Goal: Information Seeking & Learning: Check status

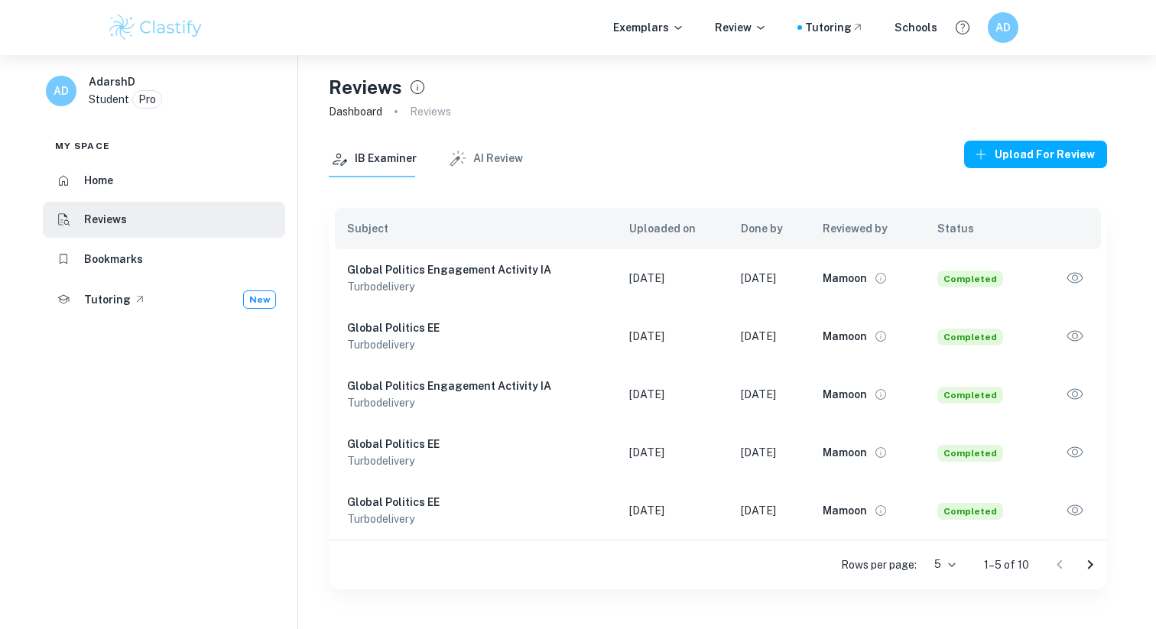
click at [1071, 276] on icon "button" at bounding box center [1075, 278] width 20 height 20
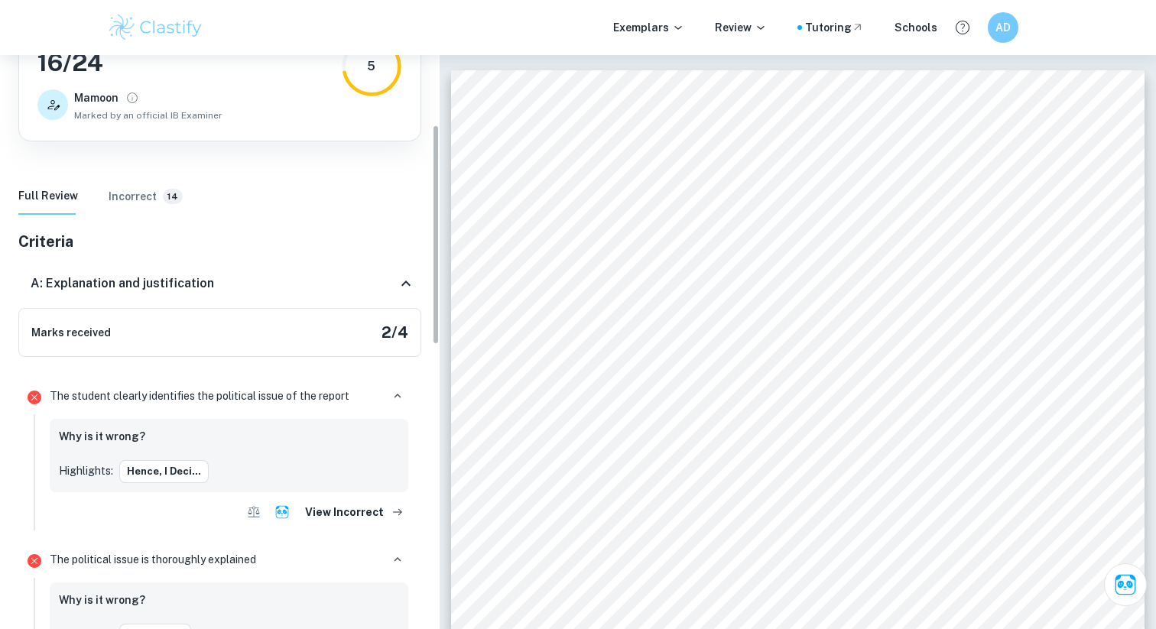
scroll to position [197, 0]
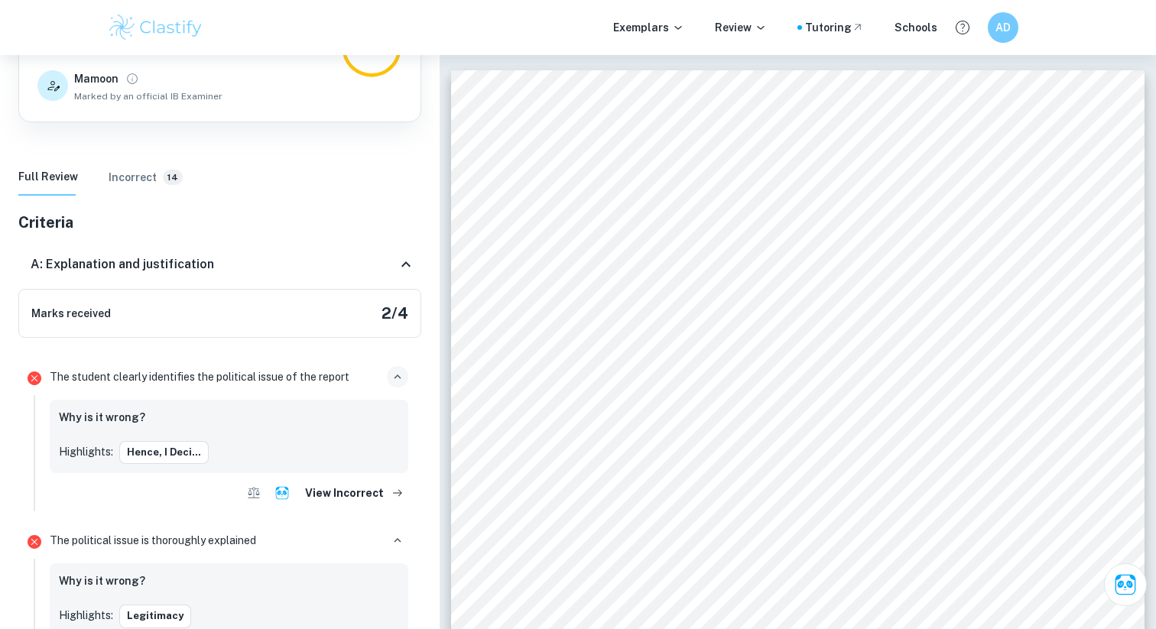
click at [395, 375] on icon "button" at bounding box center [398, 377] width 14 height 14
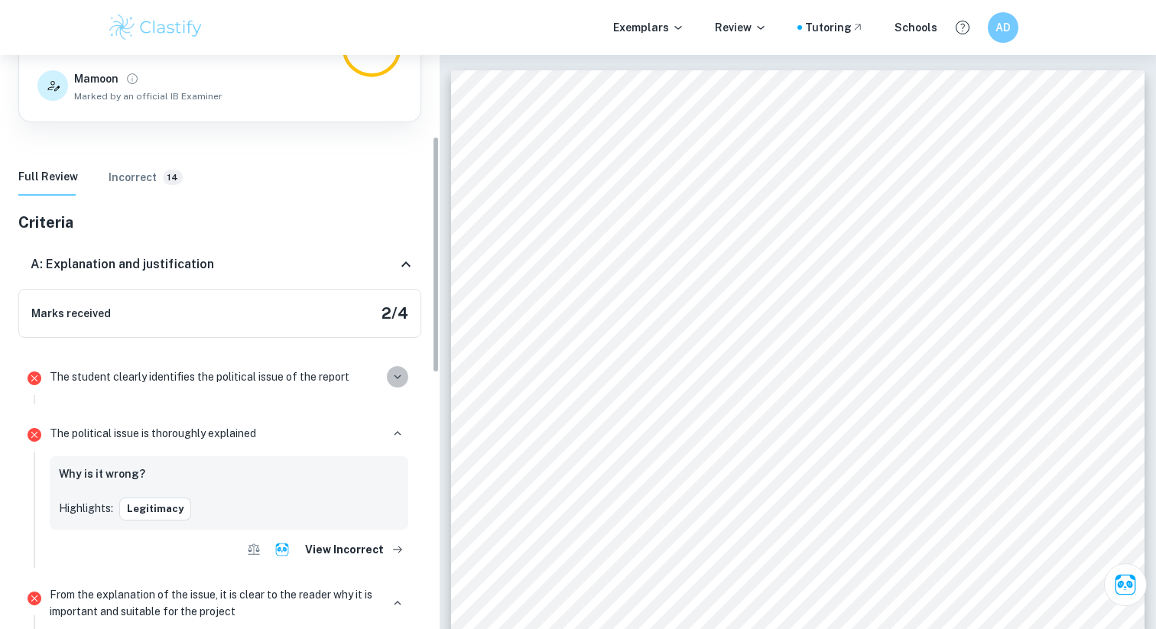
click at [395, 375] on icon "button" at bounding box center [397, 377] width 7 height 5
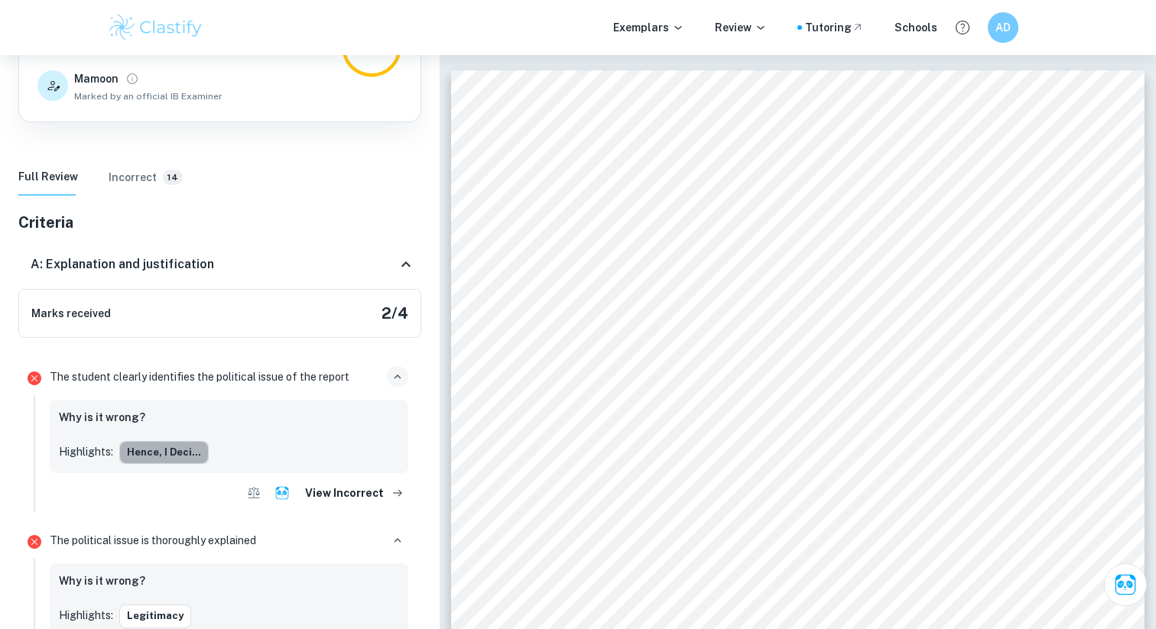
click at [172, 452] on button "Hence, I deci..." at bounding box center [163, 452] width 89 height 23
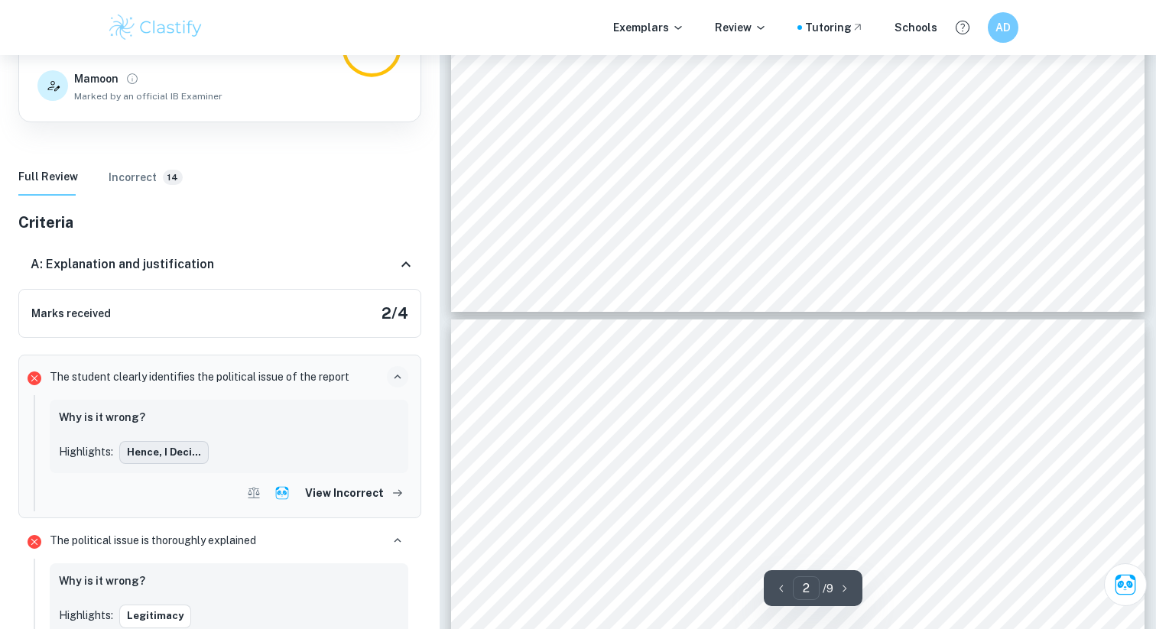
type input "3"
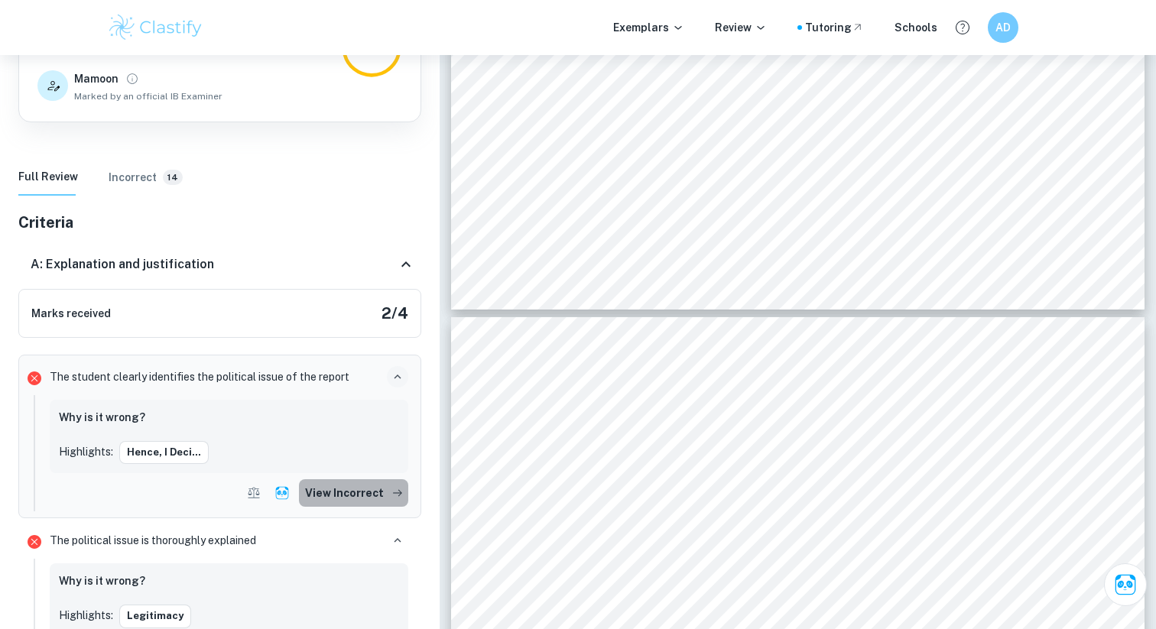
click at [363, 490] on button "View Incorrect" at bounding box center [353, 493] width 109 height 28
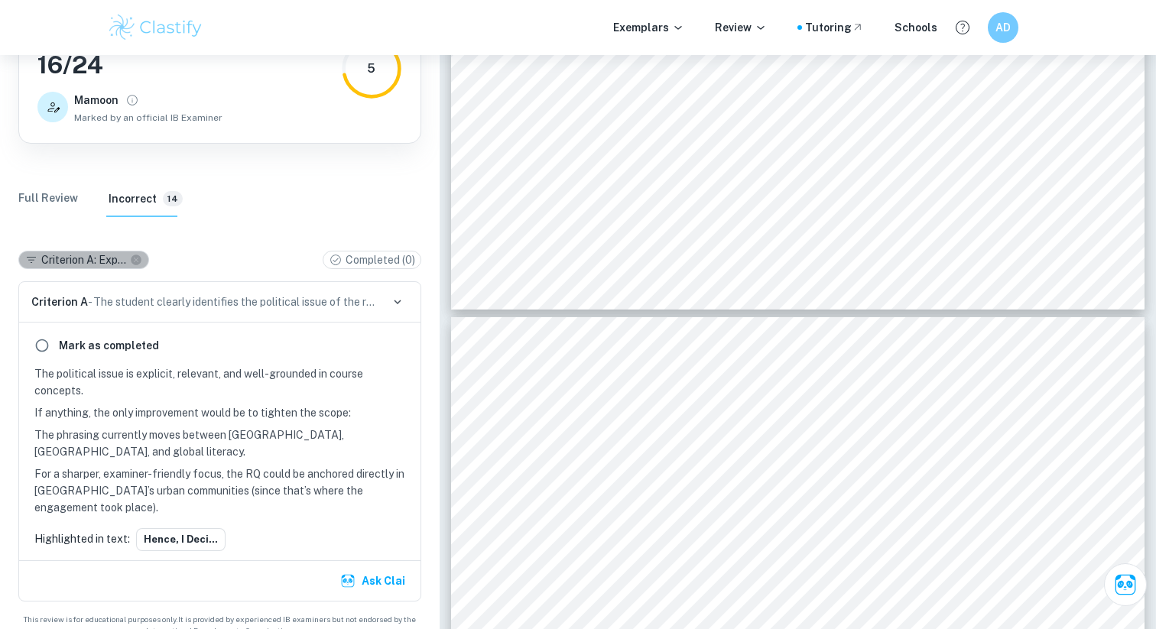
click at [138, 258] on icon at bounding box center [136, 260] width 11 height 11
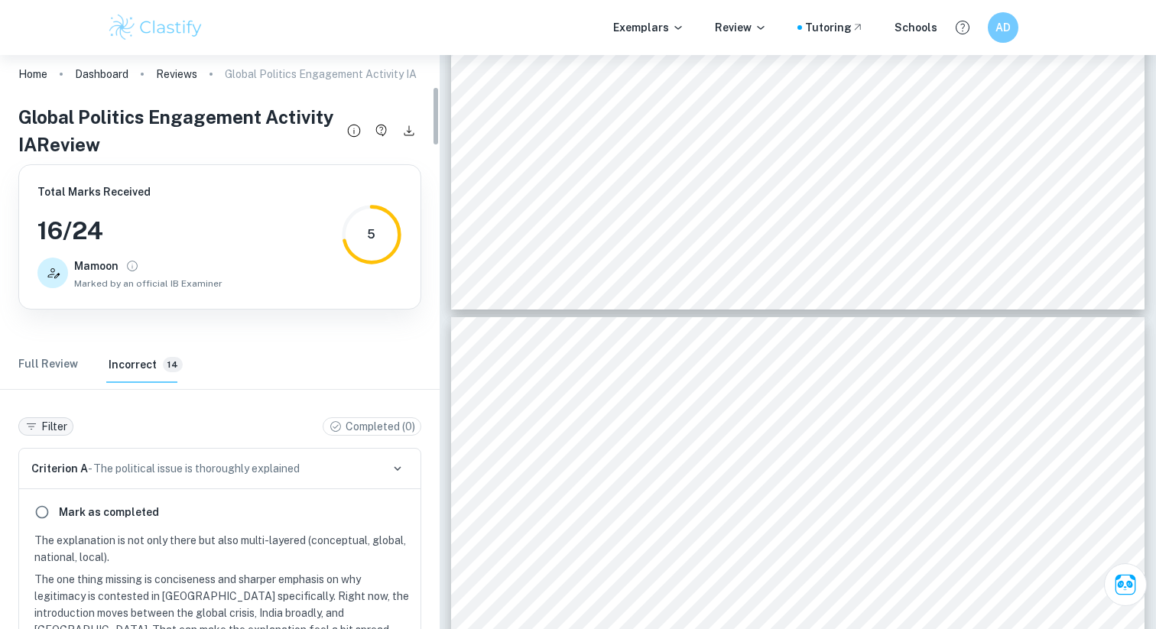
scroll to position [0, 0]
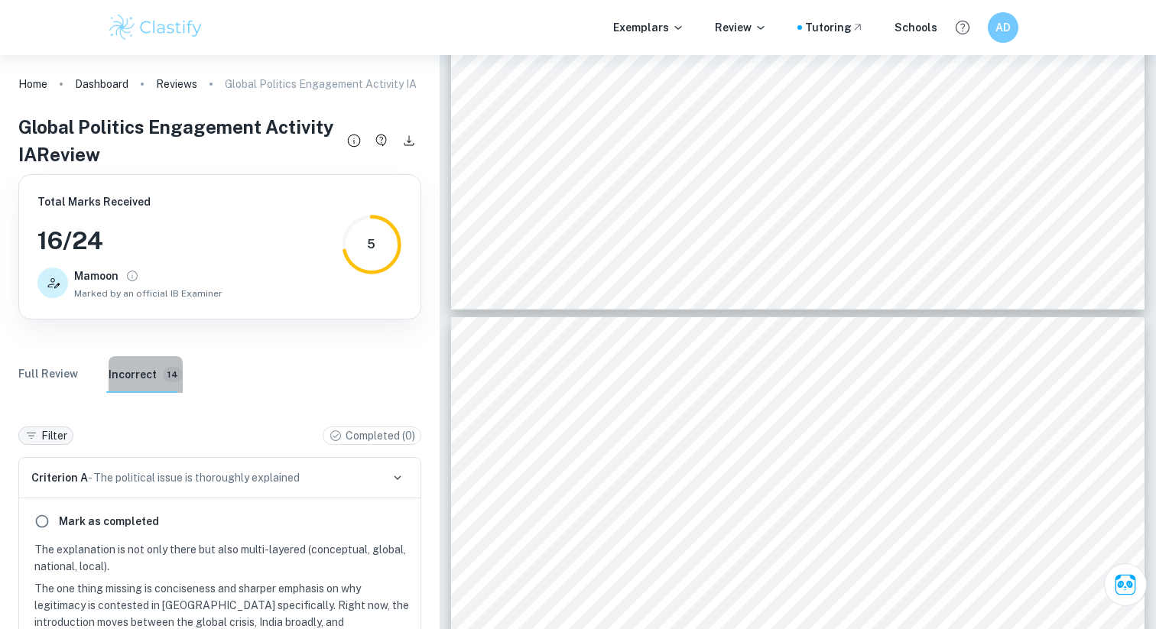
click at [136, 385] on button "Incorrect 14" at bounding box center [146, 374] width 74 height 37
click at [50, 382] on Review "Full Review" at bounding box center [48, 374] width 60 height 37
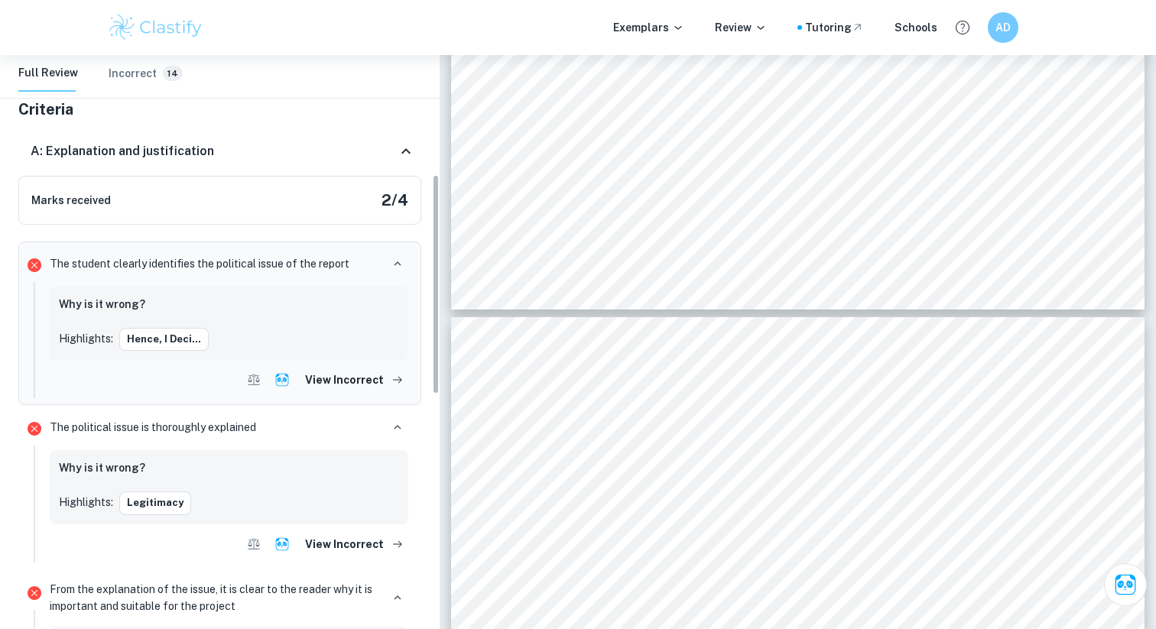
click at [404, 155] on icon at bounding box center [406, 151] width 18 height 18
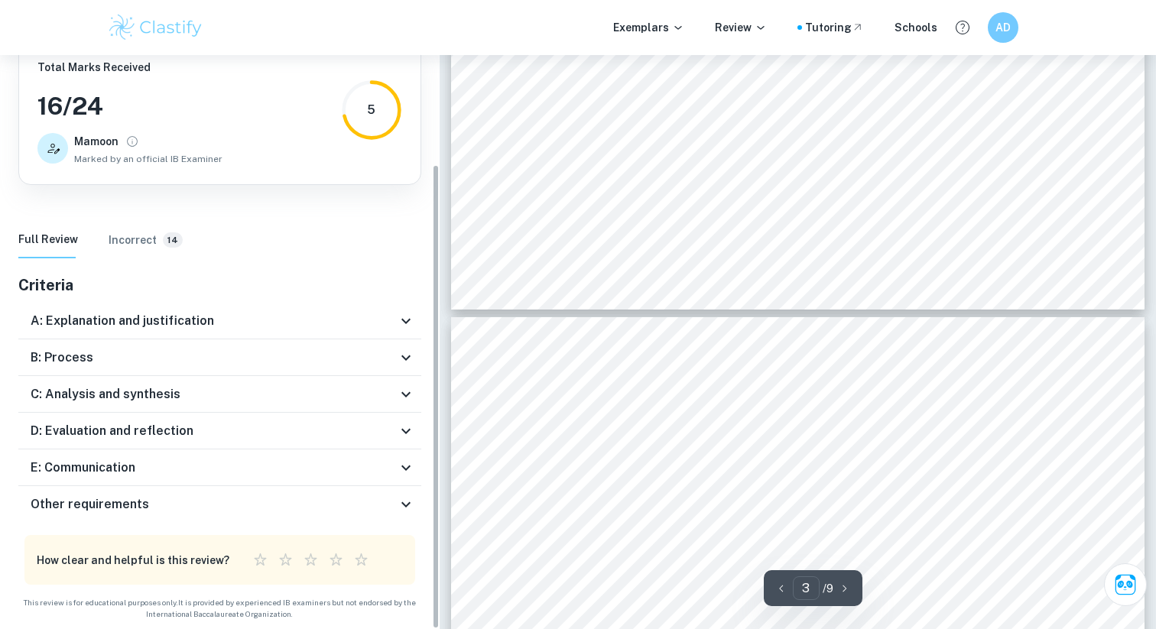
click at [380, 358] on div "B: Process" at bounding box center [214, 358] width 366 height 18
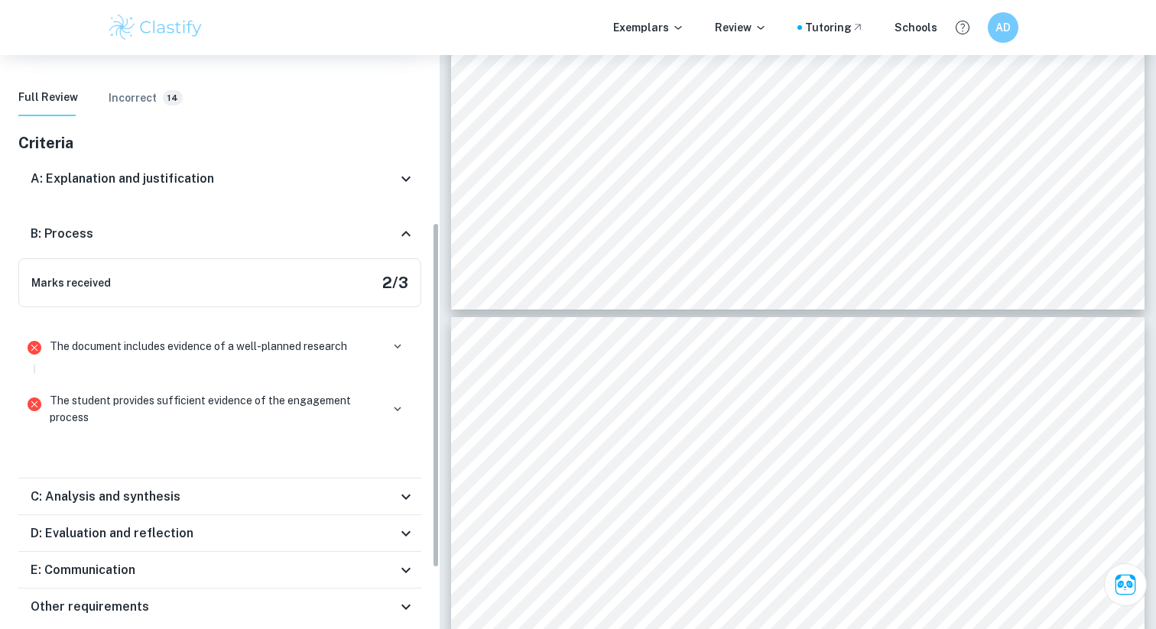
scroll to position [279, 0]
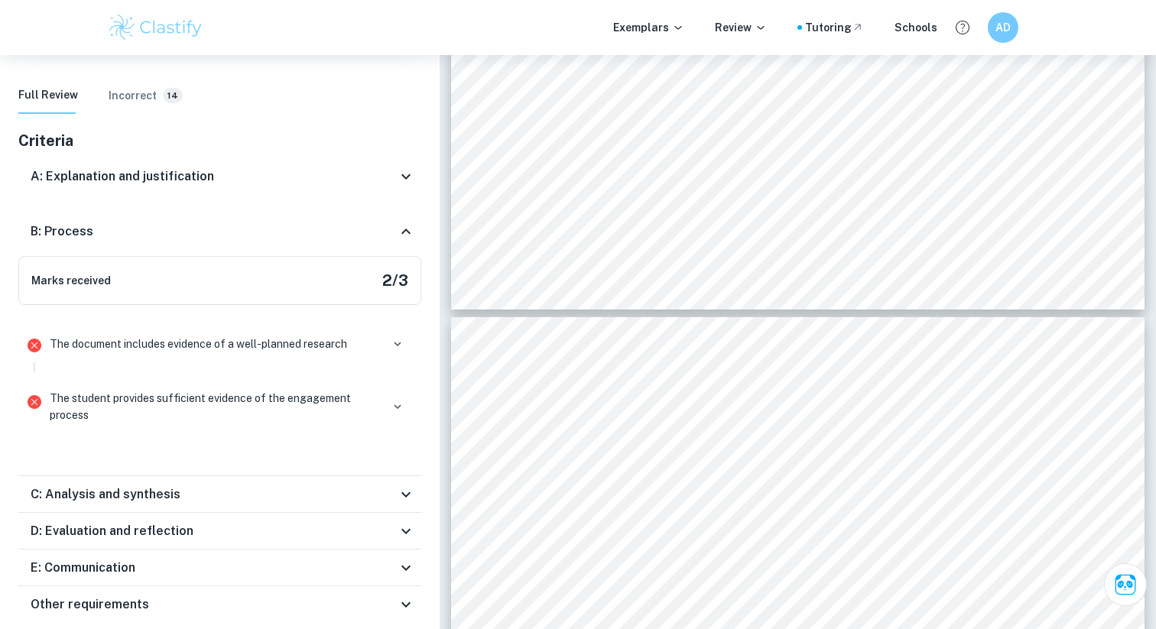
click at [307, 234] on div "B: Process" at bounding box center [214, 231] width 366 height 18
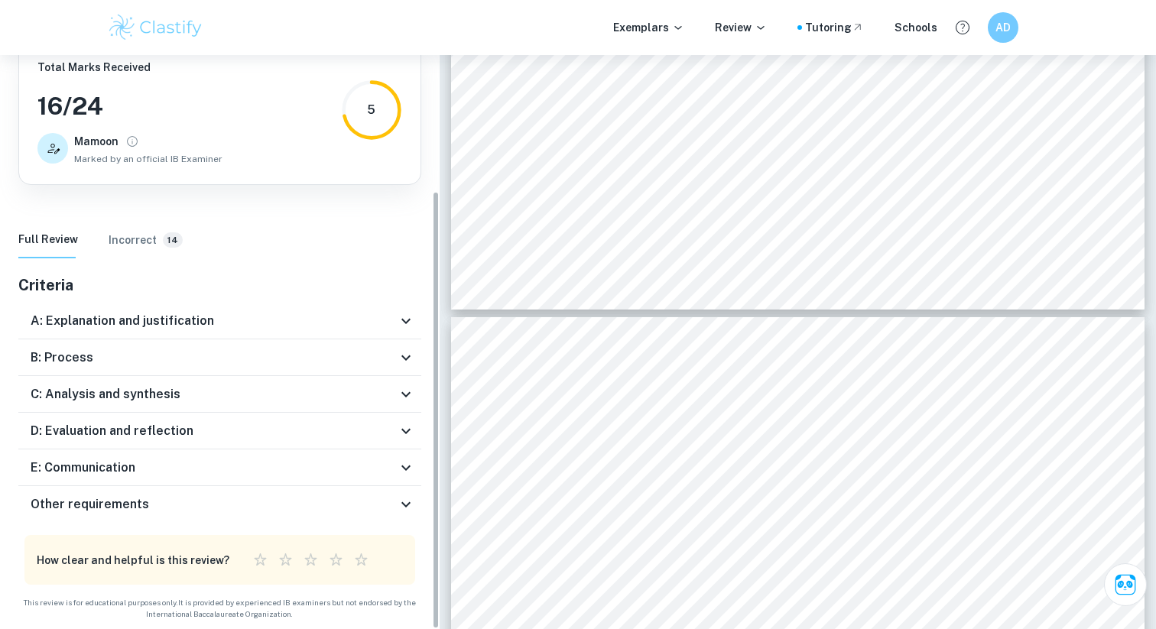
scroll to position [135, 0]
click at [217, 391] on div "C: Analysis and synthesis" at bounding box center [214, 394] width 366 height 18
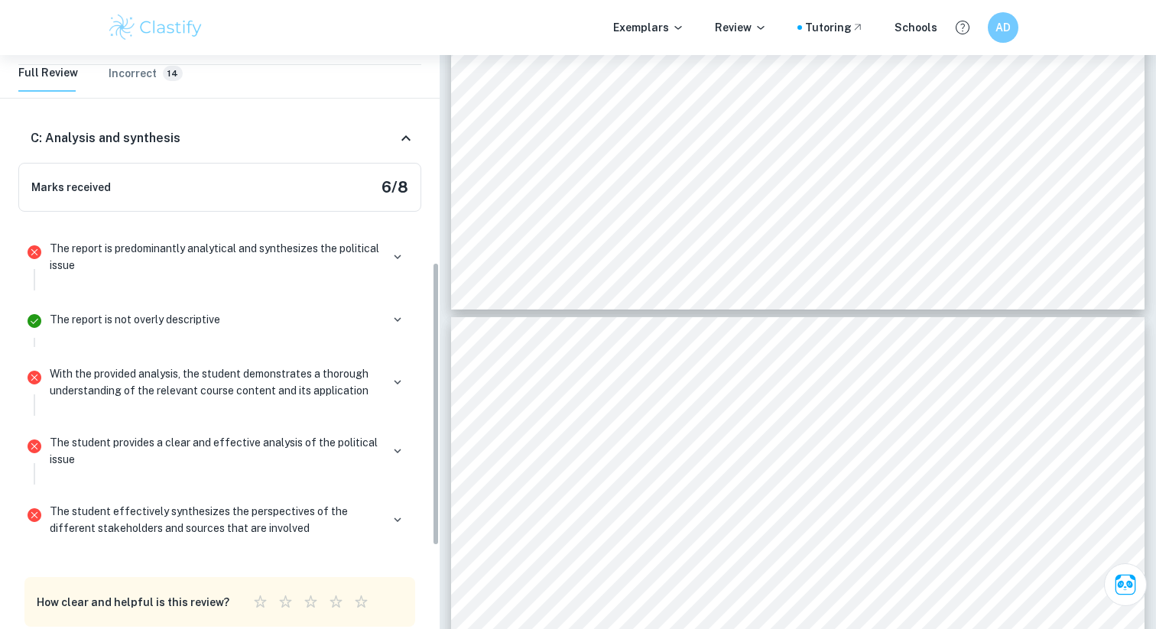
scroll to position [406, 0]
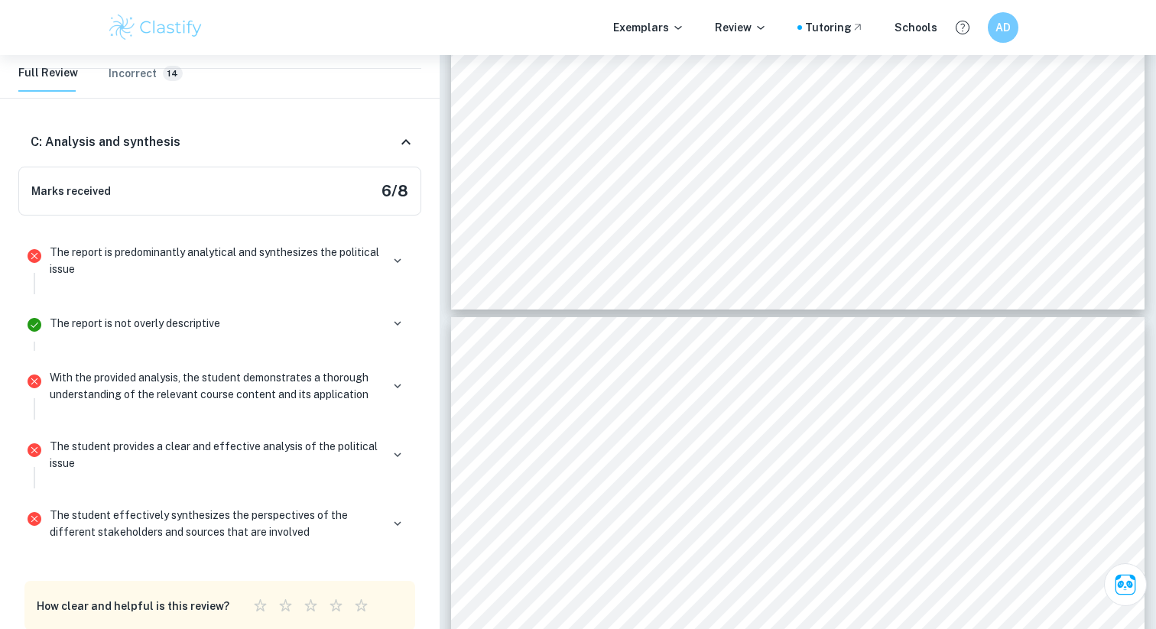
click at [182, 147] on div "C: Analysis and synthesis" at bounding box center [214, 142] width 366 height 18
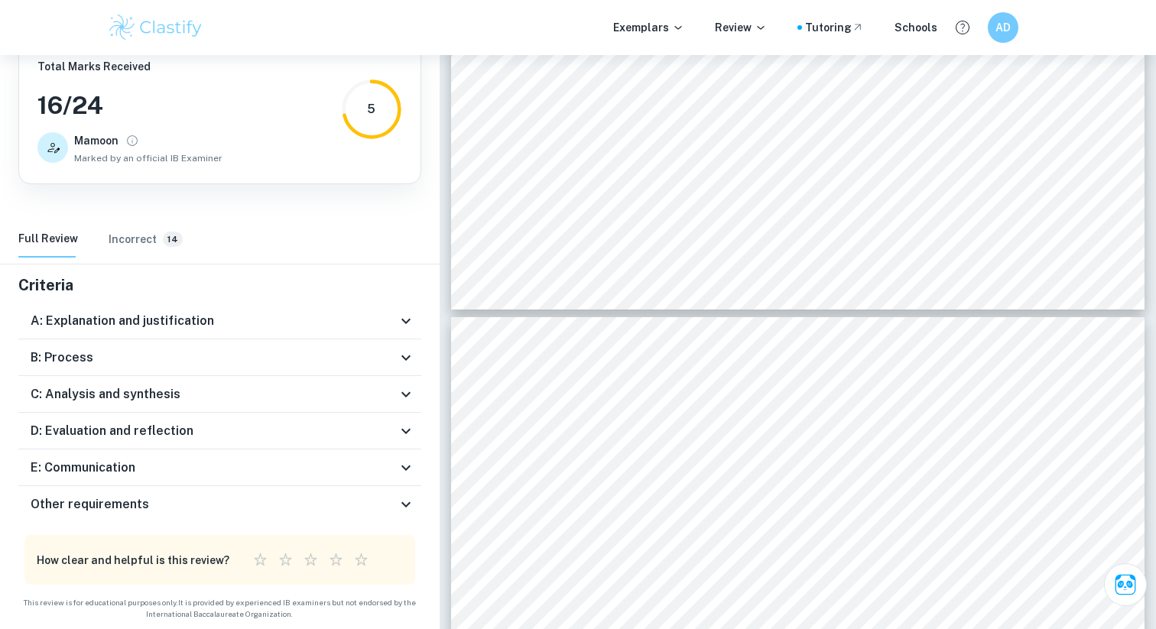
scroll to position [135, 0]
click at [151, 429] on h6 "D: Evaluation and reflection" at bounding box center [112, 431] width 163 height 18
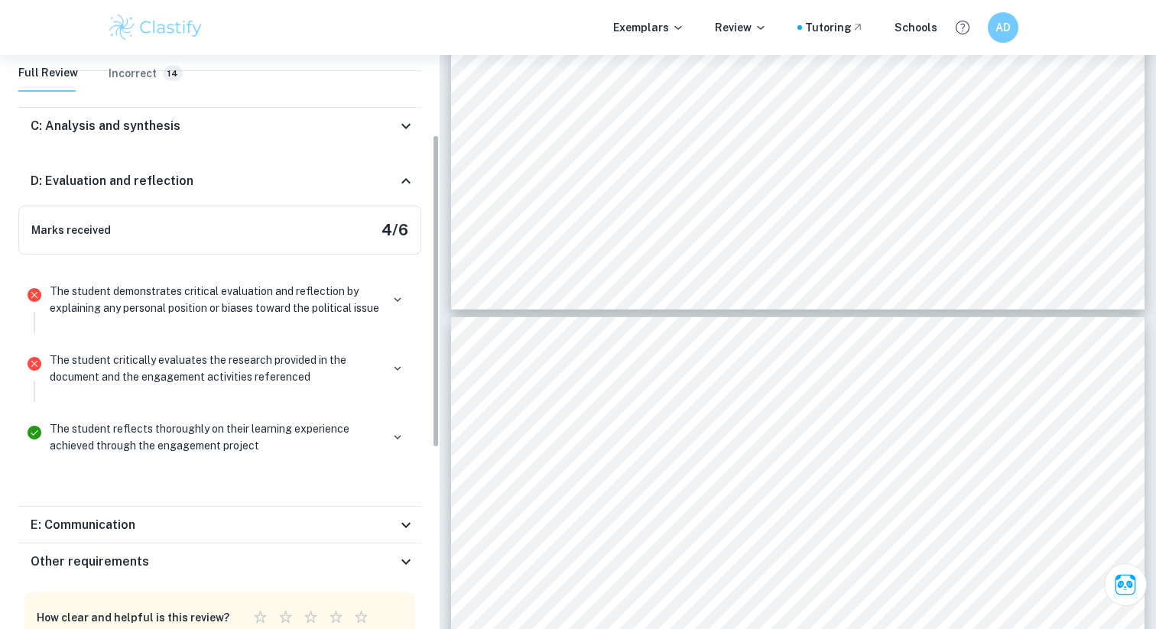
scroll to position [413, 0]
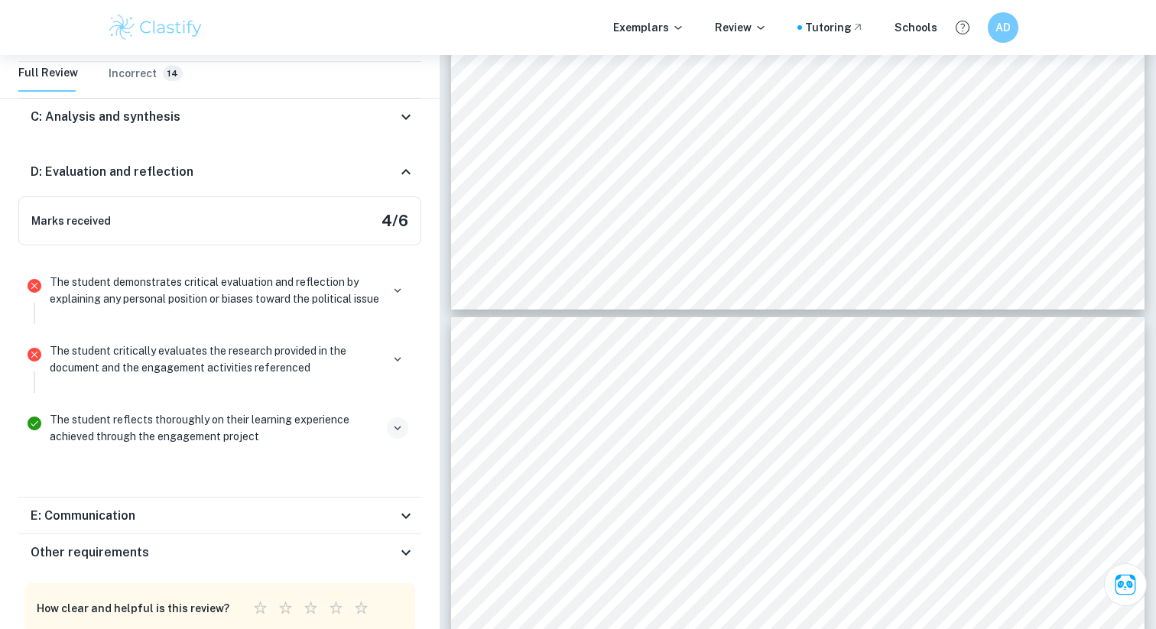
click at [388, 439] on button "button" at bounding box center [397, 427] width 21 height 21
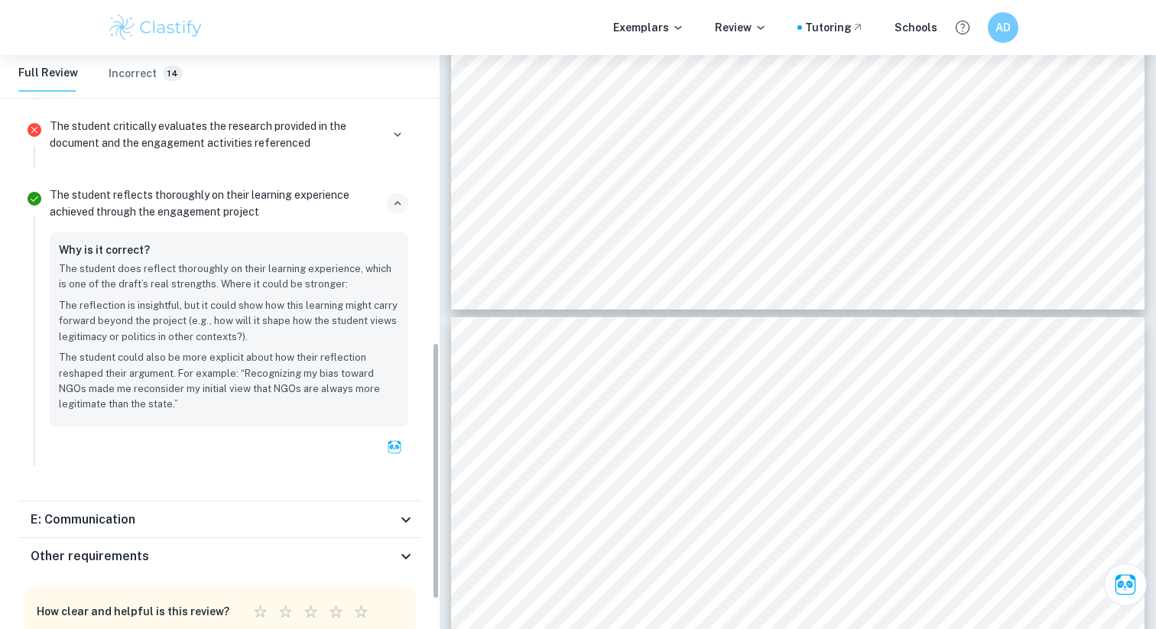
scroll to position [641, 0]
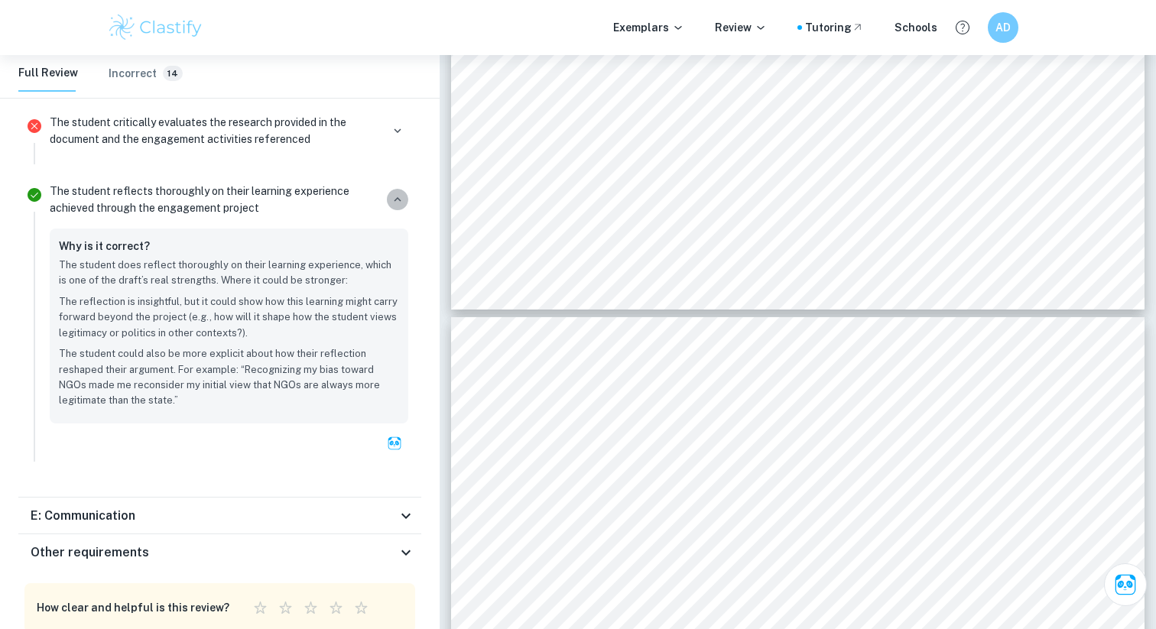
click at [400, 206] on icon "button" at bounding box center [398, 200] width 14 height 14
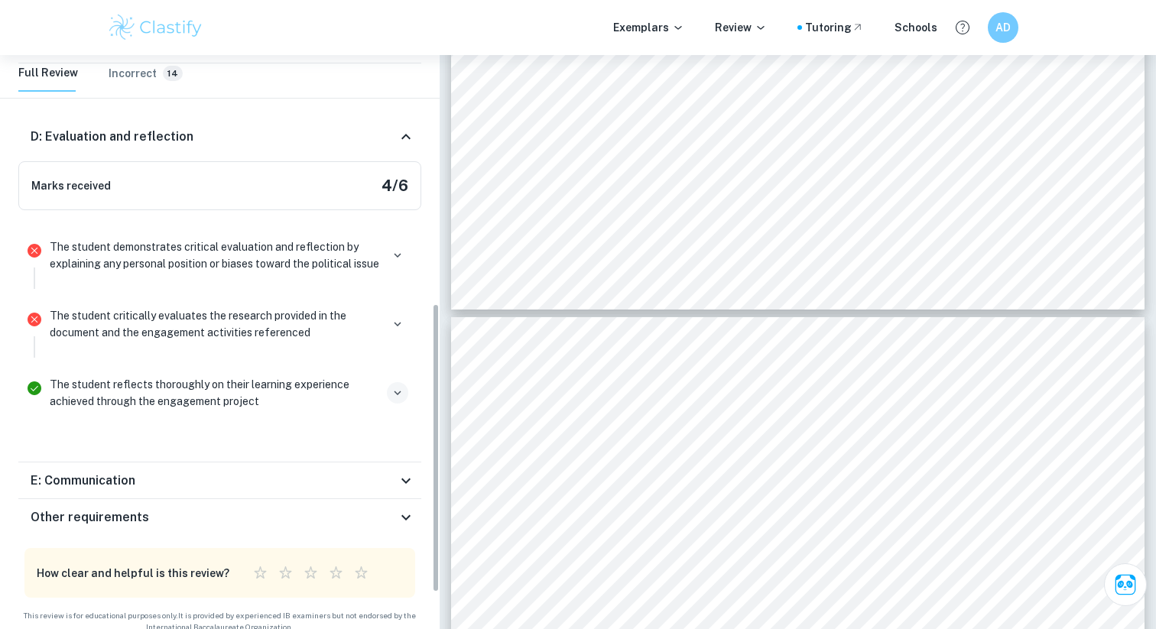
scroll to position [413, 0]
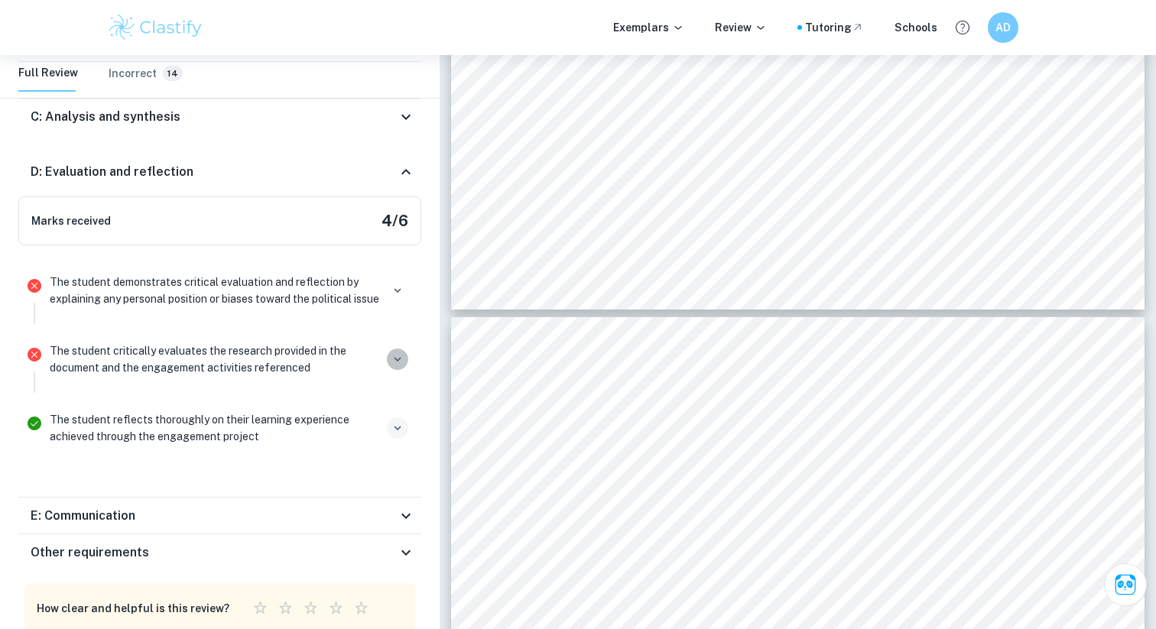
click at [394, 366] on icon "button" at bounding box center [398, 359] width 14 height 14
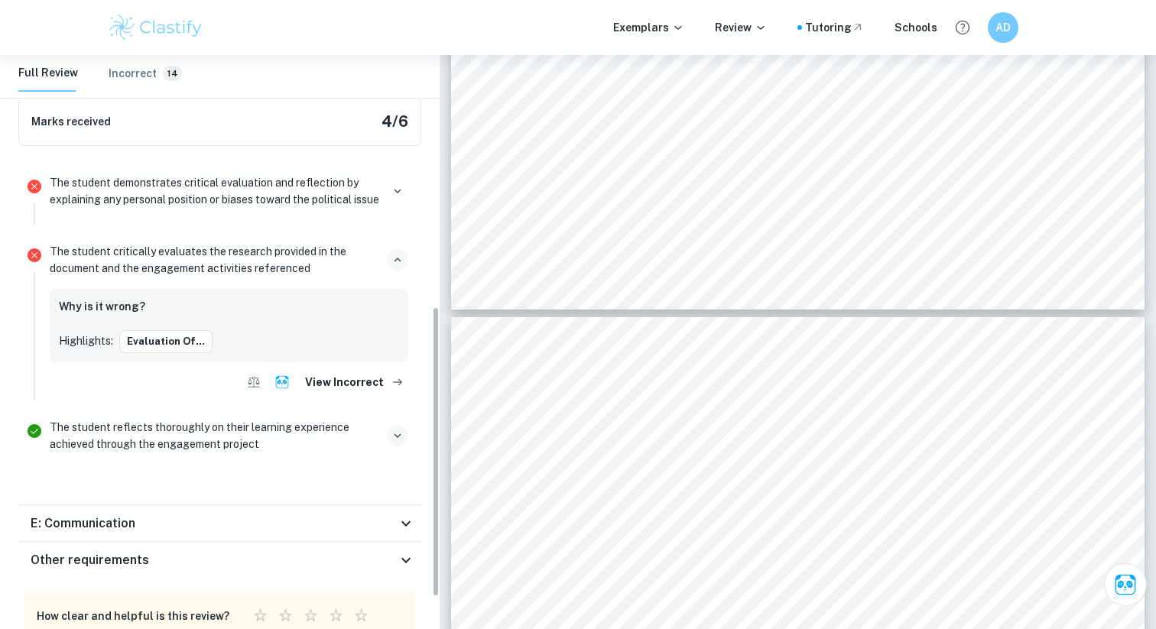
scroll to position [520, 0]
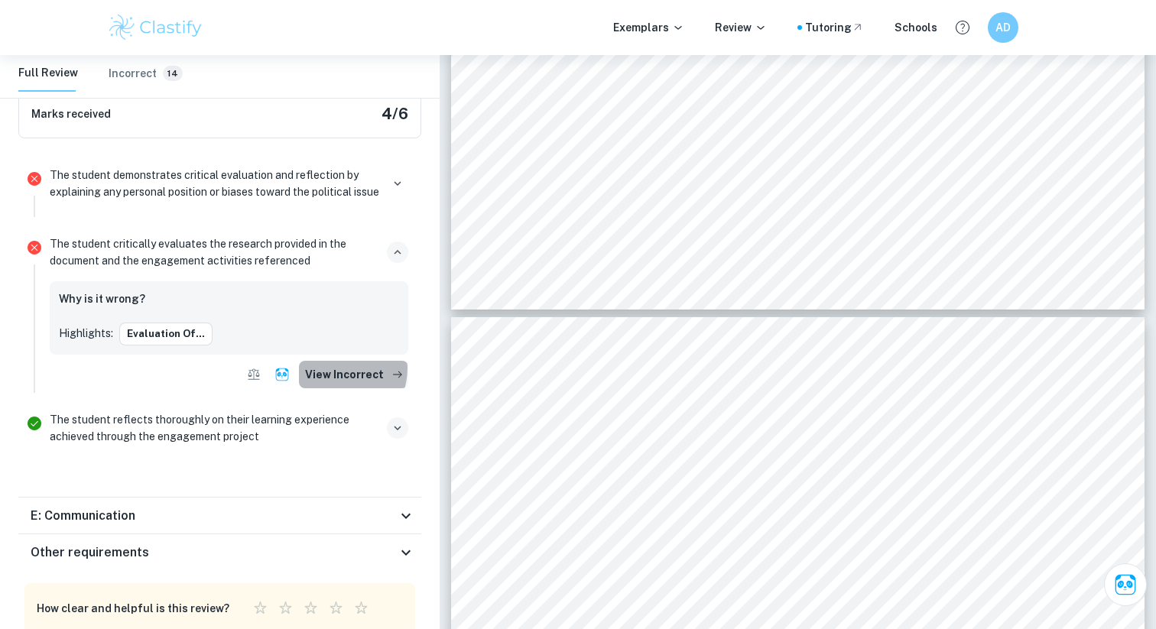
click at [340, 385] on button "View Incorrect" at bounding box center [353, 375] width 109 height 28
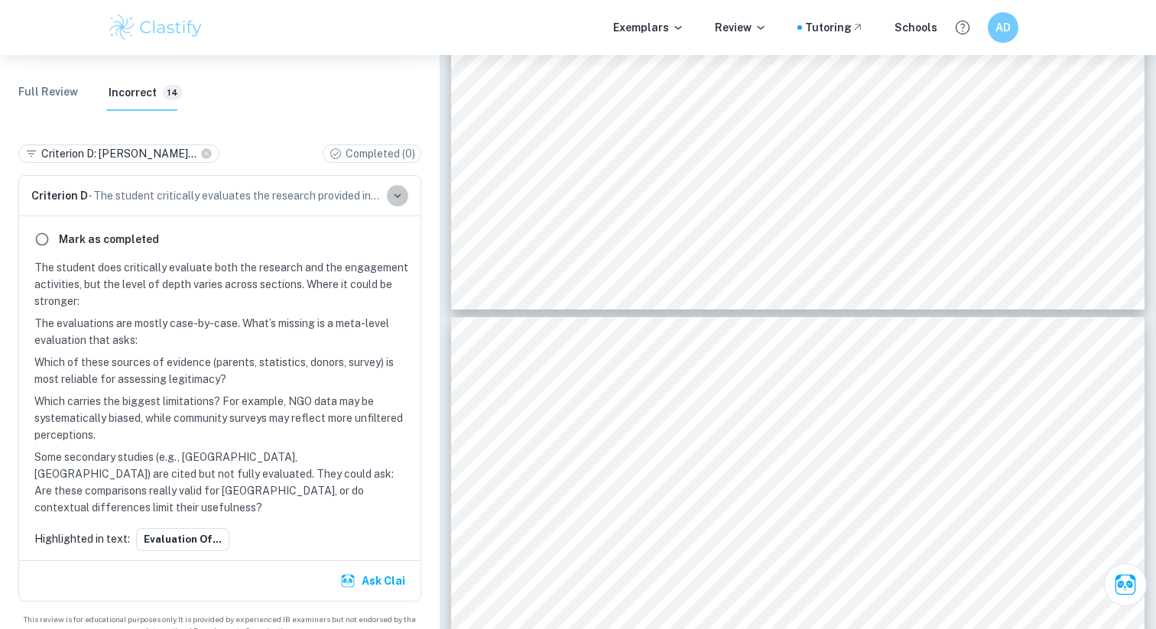
click at [396, 194] on icon "button" at bounding box center [398, 196] width 14 height 14
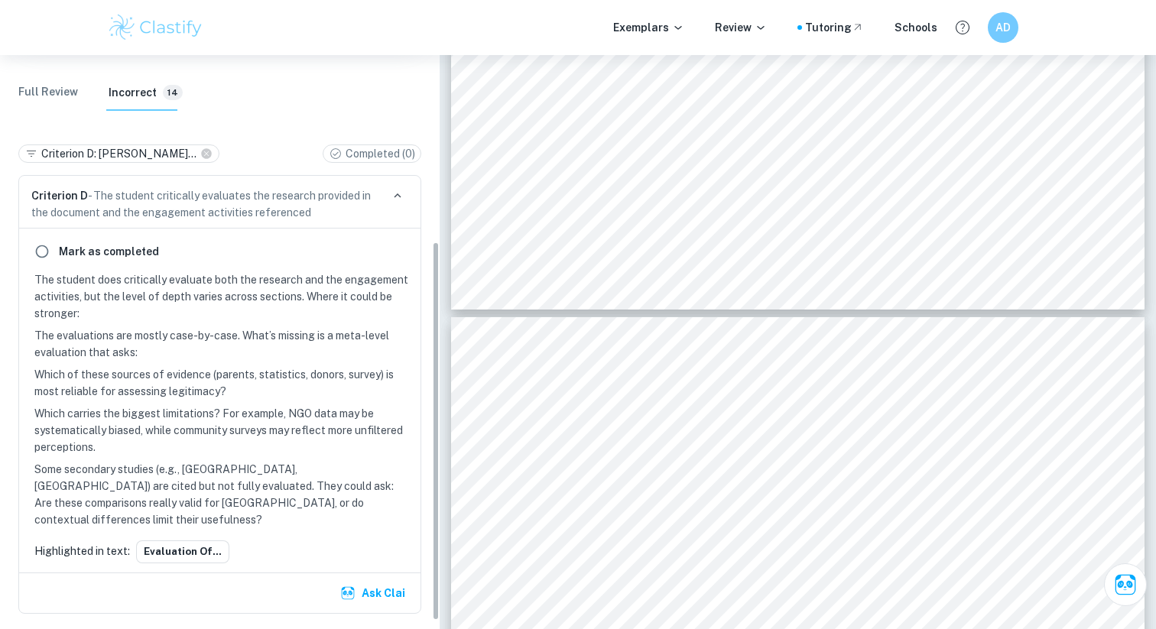
click at [396, 194] on icon "button" at bounding box center [397, 195] width 7 height 5
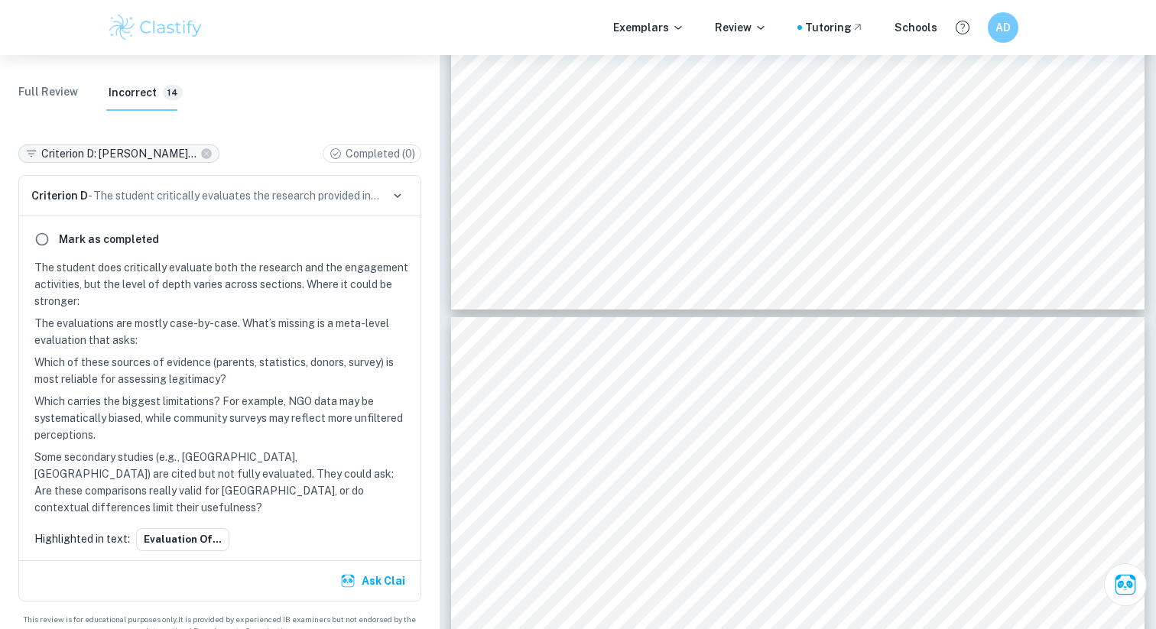
click at [201, 151] on icon at bounding box center [206, 153] width 11 height 11
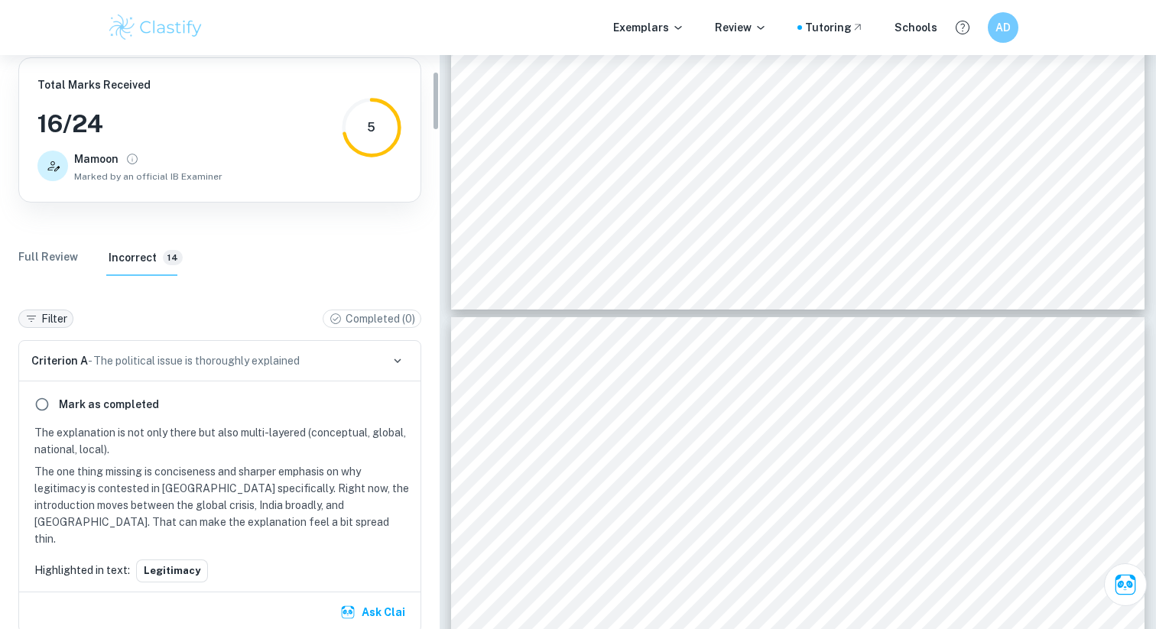
scroll to position [0, 0]
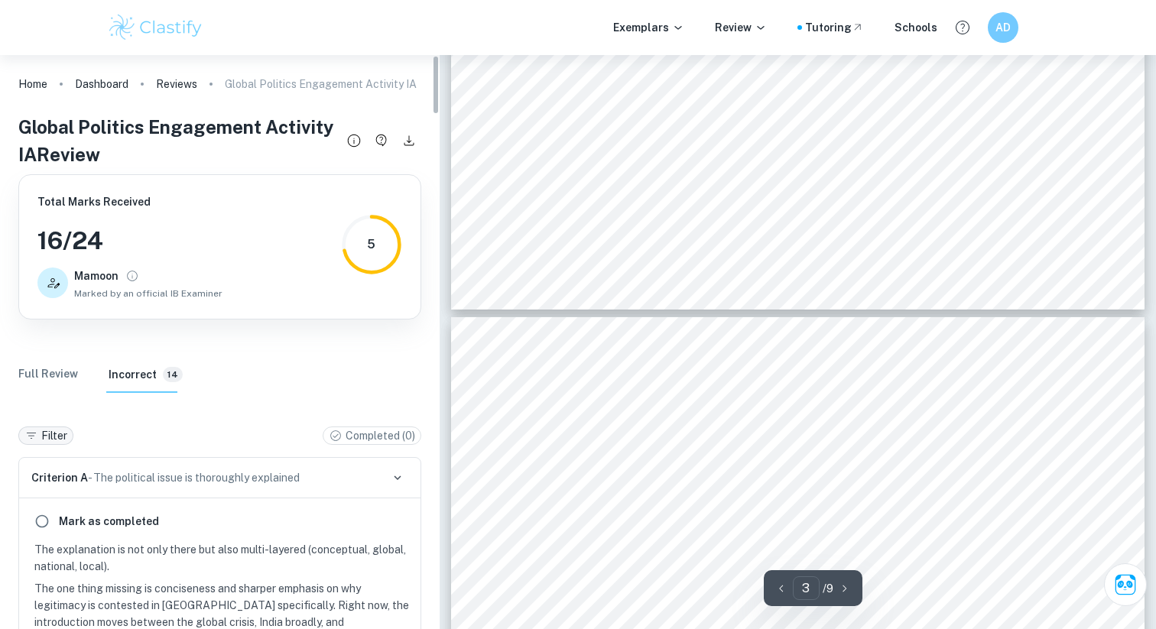
click at [375, 239] on div "5" at bounding box center [371, 244] width 61 height 61
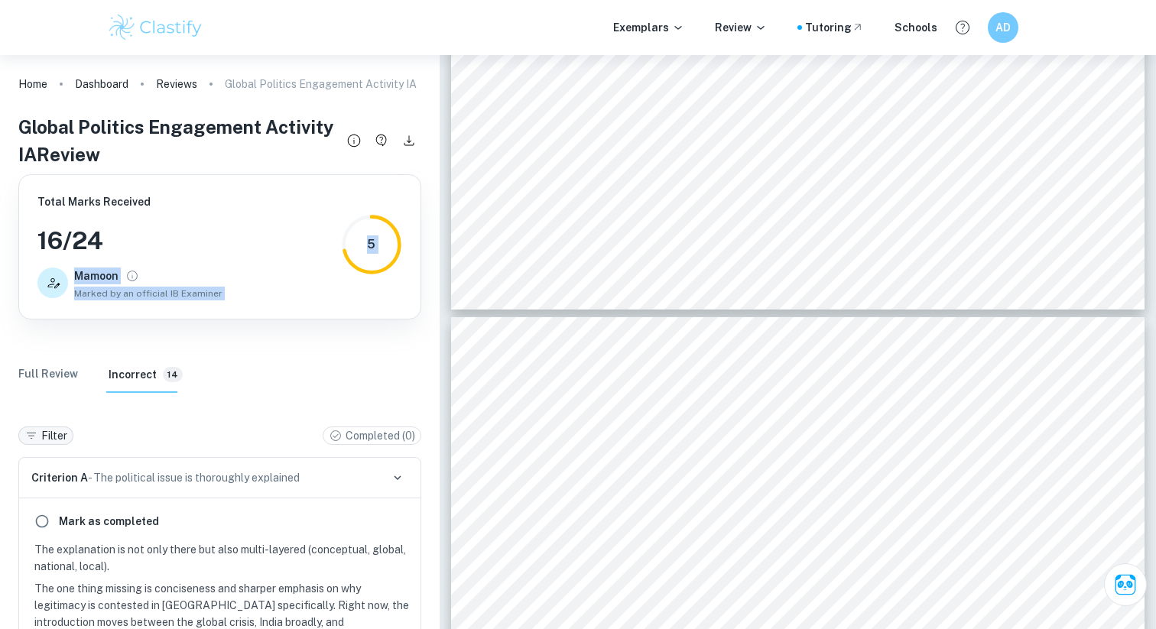
drag, startPoint x: 375, startPoint y: 239, endPoint x: 237, endPoint y: 244, distance: 138.5
click at [238, 244] on div "Total Marks Received 16 / 24 Mamoon Marked by an official IB Examiner 5" at bounding box center [219, 246] width 365 height 107
click at [237, 244] on div "Total Marks Received 16 / 24 Mamoon Marked by an official IB Examiner 5" at bounding box center [219, 246] width 365 height 107
